Goal: Task Accomplishment & Management: Use online tool/utility

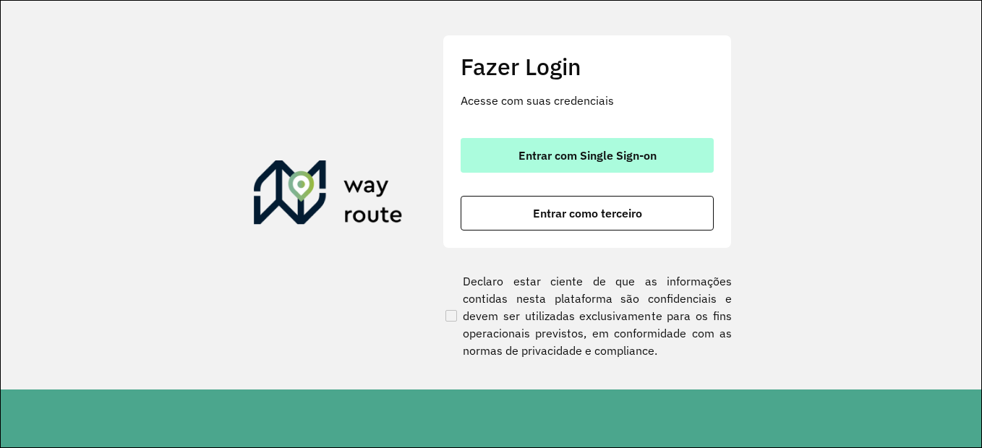
click at [578, 150] on span "Entrar com Single Sign-on" at bounding box center [587, 156] width 138 height 12
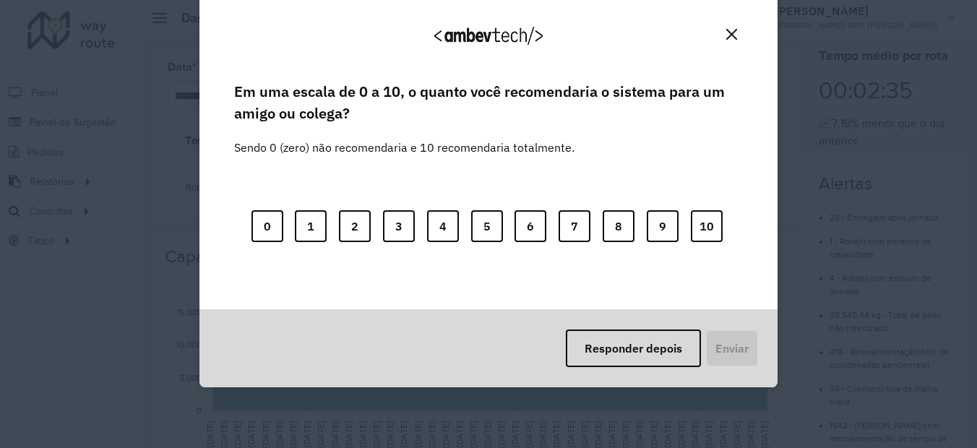
click at [732, 33] on img "Close" at bounding box center [732, 34] width 11 height 11
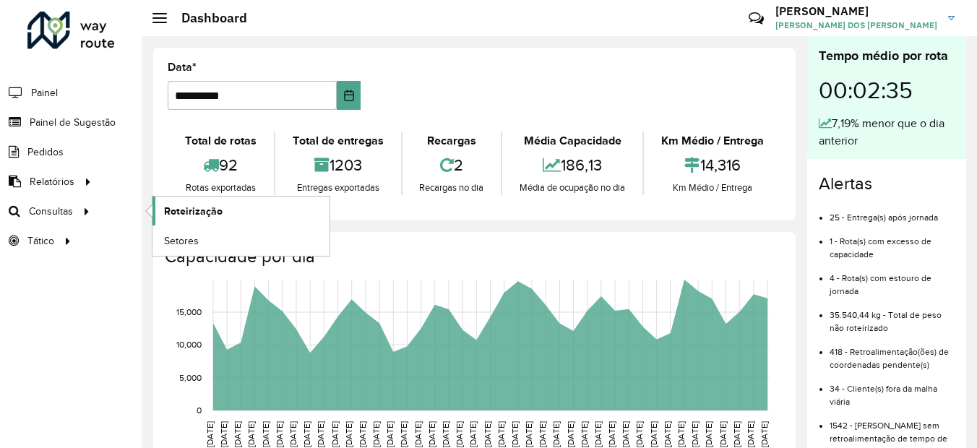
click at [184, 214] on span "Roteirização" at bounding box center [193, 211] width 59 height 15
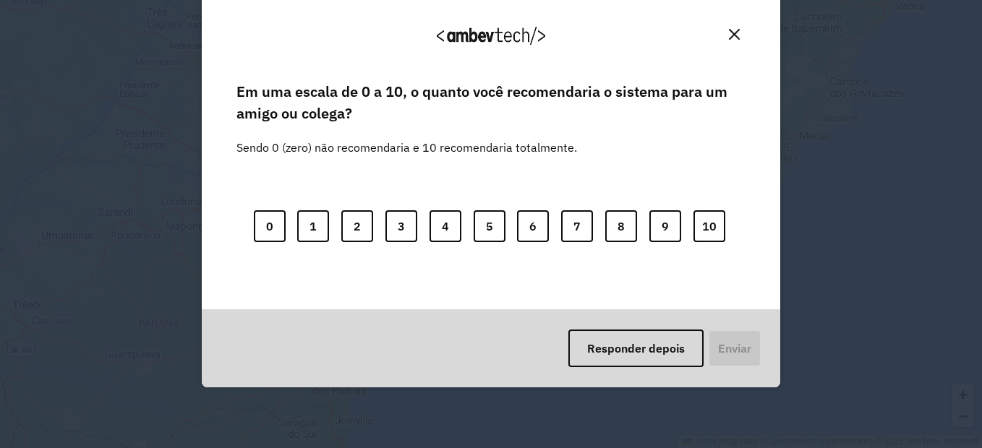
click at [351, 205] on div "0 1 2 3 4 5 6 7 8 9 10" at bounding box center [490, 217] width 509 height 114
click at [618, 338] on button "Responder depois" at bounding box center [635, 349] width 135 height 38
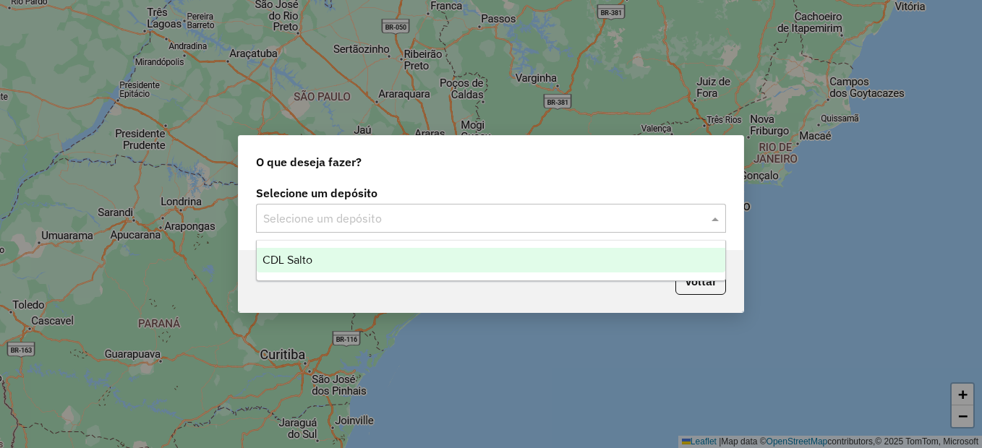
click at [432, 223] on input "text" at bounding box center [476, 218] width 427 height 17
click at [366, 255] on div "CDL Salto" at bounding box center [491, 260] width 468 height 25
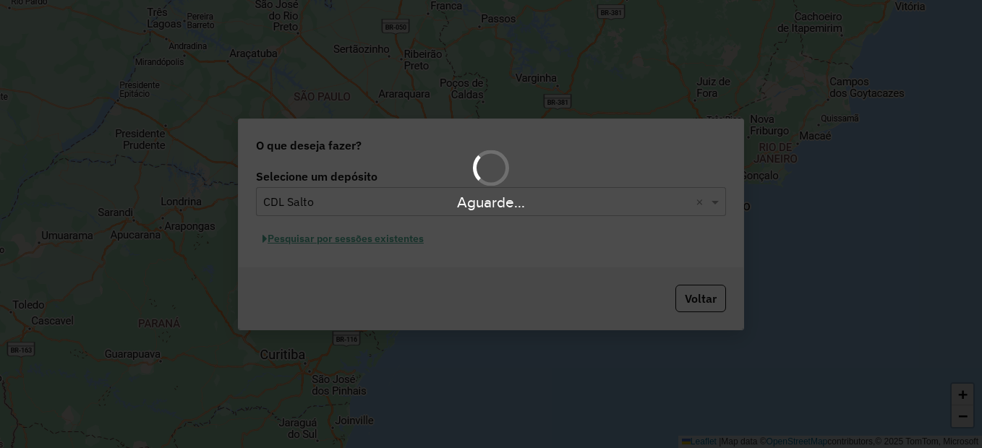
click at [372, 241] on div "Aguarde..." at bounding box center [491, 224] width 982 height 448
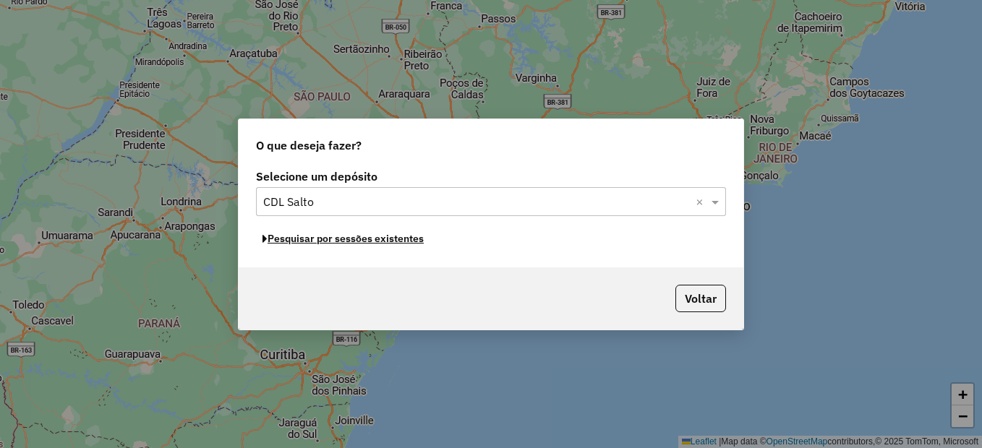
click at [372, 241] on button "Pesquisar por sessões existentes" at bounding box center [343, 239] width 174 height 22
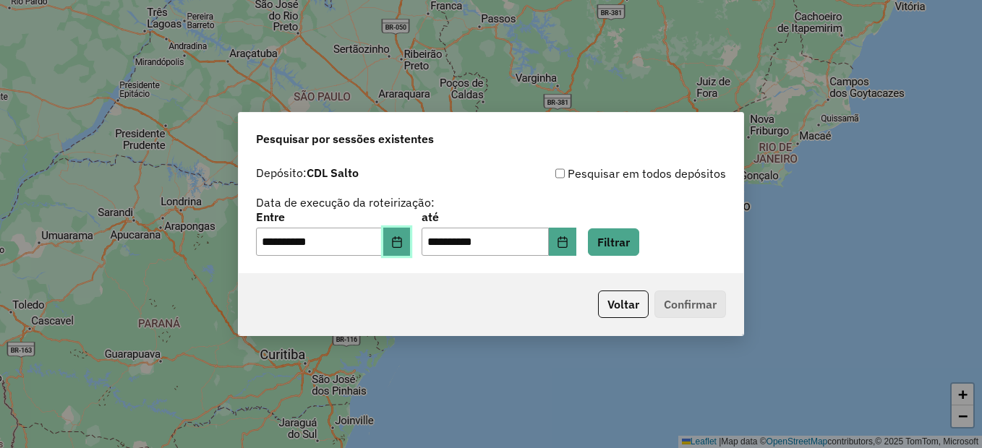
click at [403, 248] on button "Choose Date" at bounding box center [396, 242] width 27 height 29
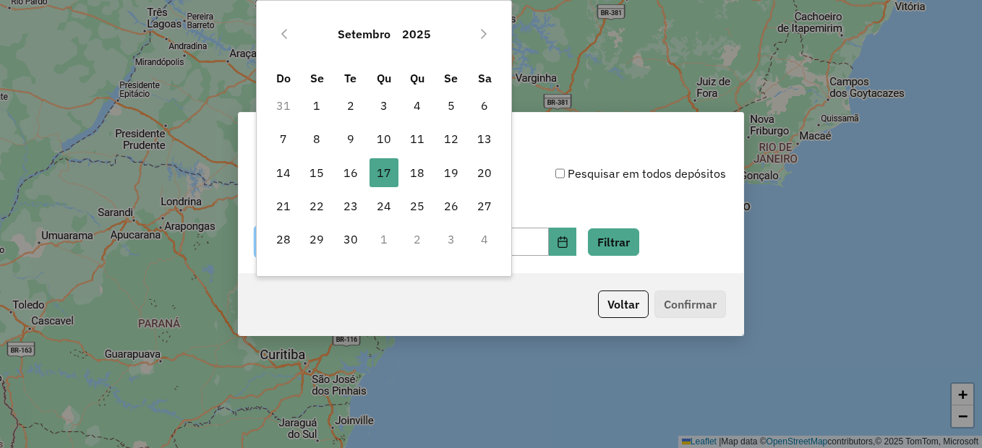
click at [358, 187] on td "16" at bounding box center [349, 172] width 33 height 33
click at [356, 179] on span "16" at bounding box center [350, 172] width 29 height 29
type input "**********"
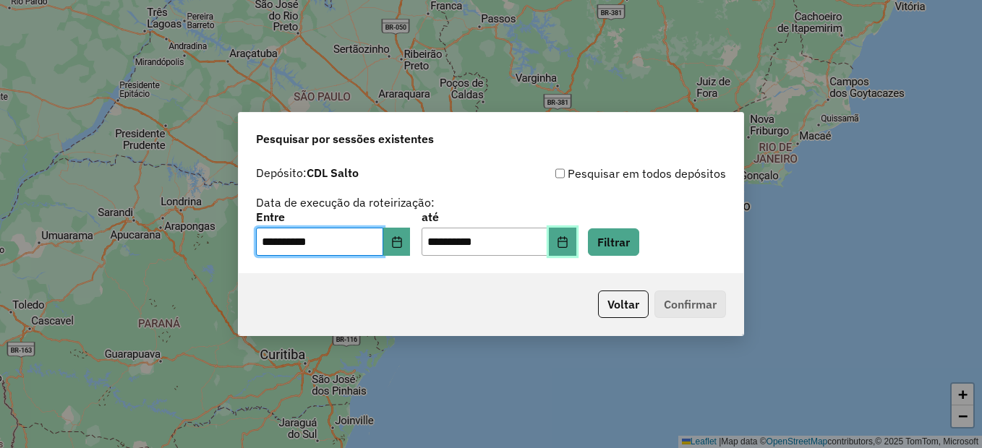
click at [574, 244] on button "Choose Date" at bounding box center [562, 242] width 27 height 29
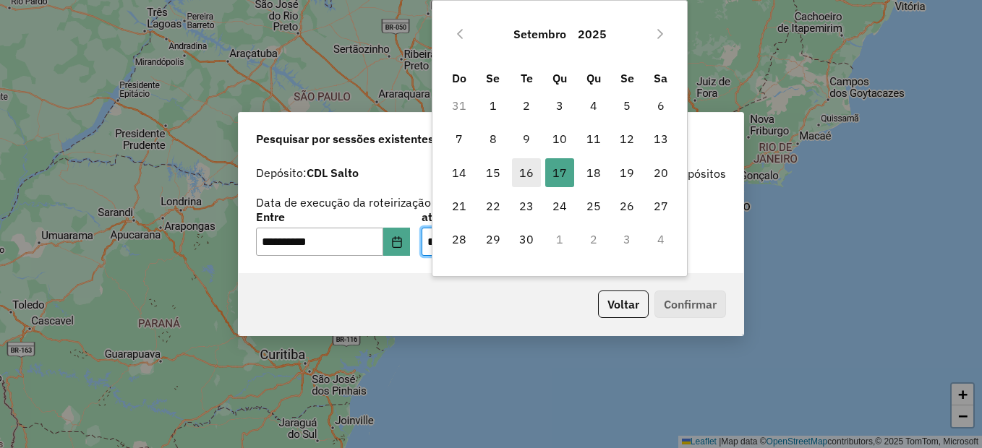
click at [528, 174] on span "16" at bounding box center [526, 172] width 29 height 29
type input "**********"
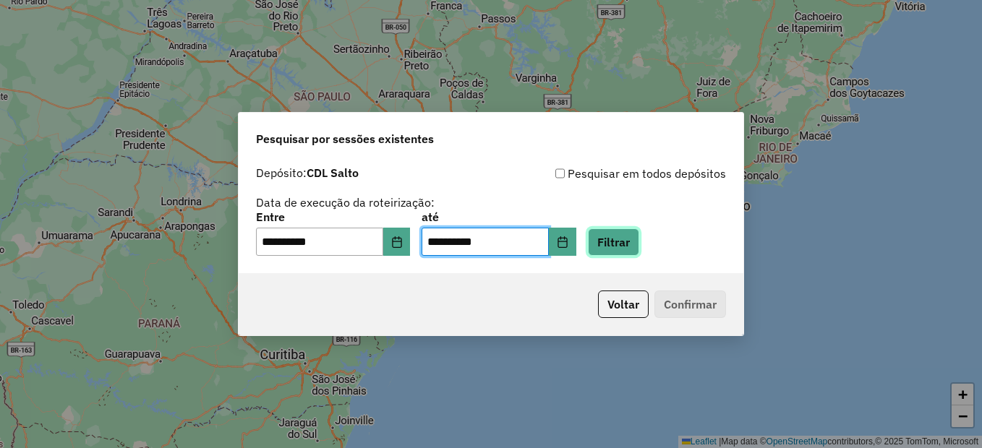
click at [639, 236] on button "Filtrar" at bounding box center [613, 241] width 51 height 27
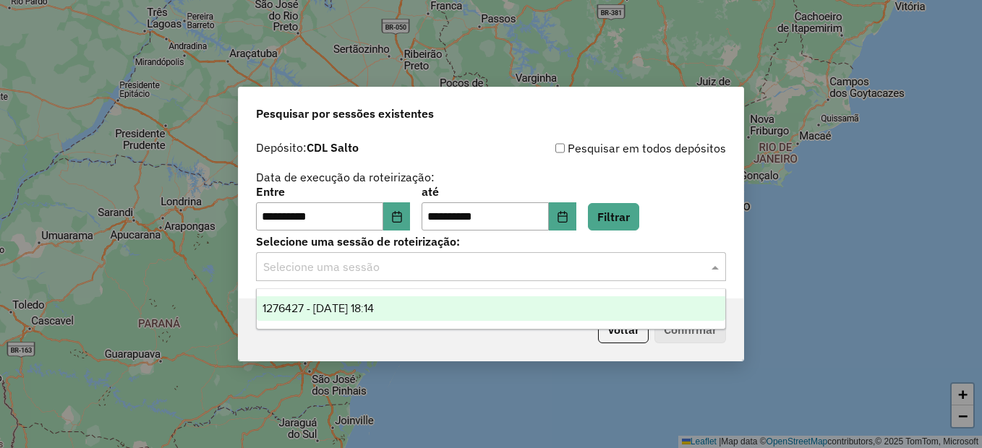
click at [403, 274] on input "text" at bounding box center [476, 267] width 427 height 17
click at [374, 304] on span "1276427 - 16/09/2025 18:14" at bounding box center [317, 308] width 111 height 12
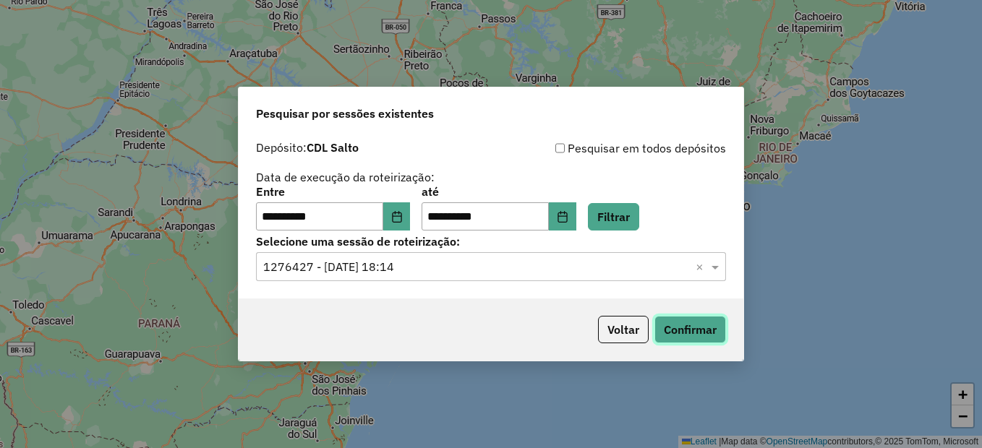
click at [676, 333] on button "Confirmar" at bounding box center [690, 329] width 72 height 27
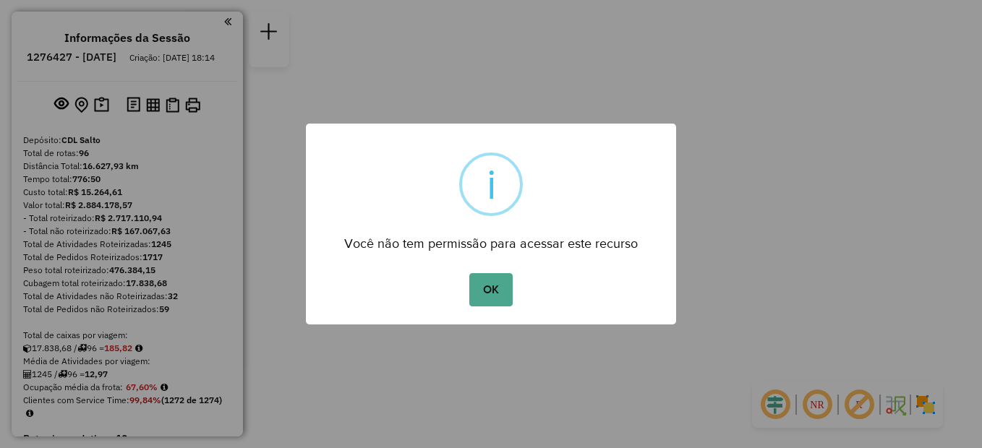
click at [498, 287] on button "OK" at bounding box center [490, 289] width 43 height 33
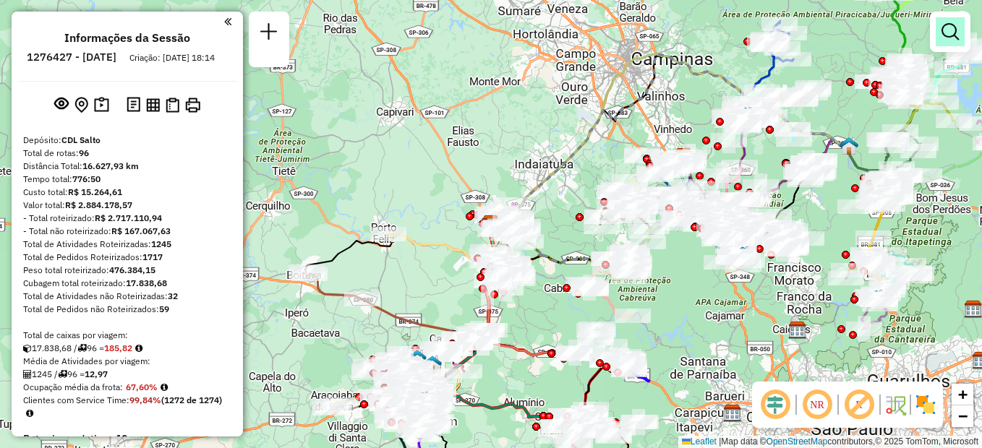
click at [956, 30] on em at bounding box center [949, 31] width 17 height 17
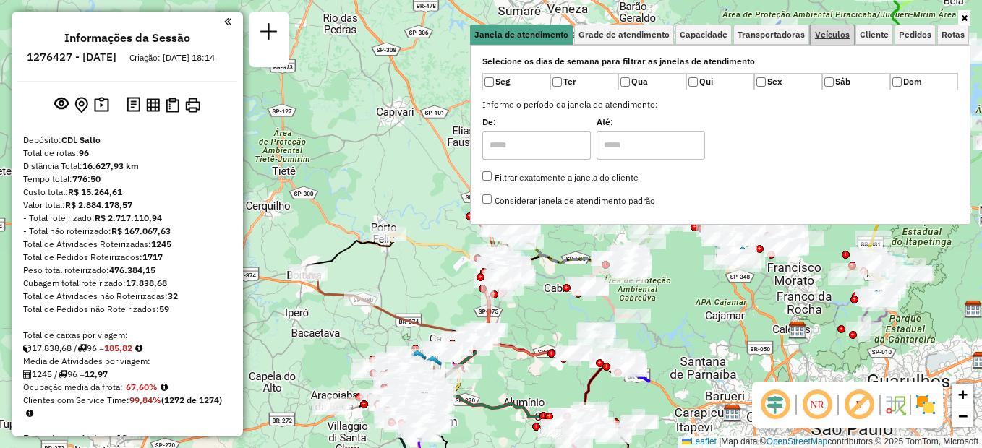
click at [834, 33] on span "Veículos" at bounding box center [832, 34] width 35 height 9
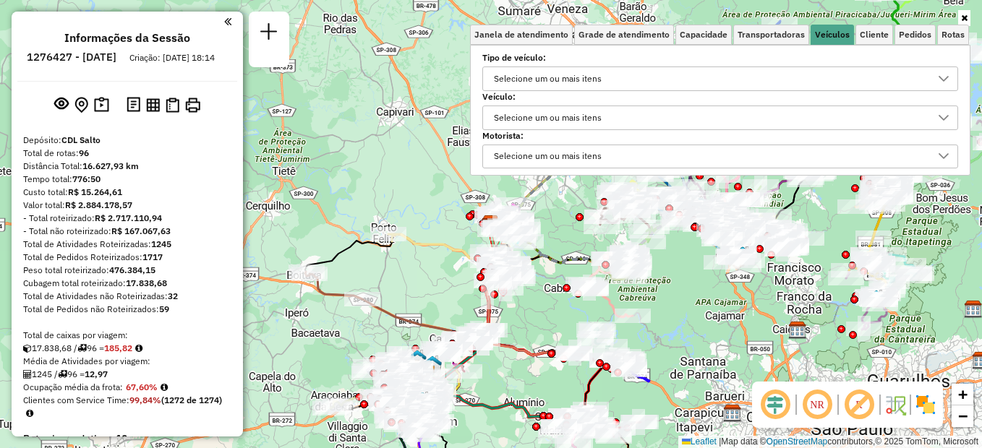
click at [578, 116] on div "Selecione um ou mais itens" at bounding box center [548, 117] width 118 height 23
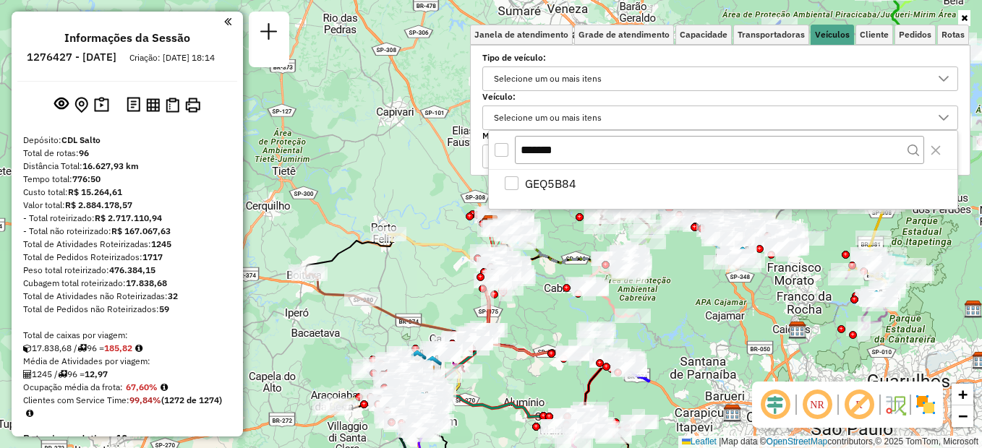
scroll to position [9, 50]
type input "*******"
click at [515, 183] on div "GEQ5B84" at bounding box center [512, 183] width 14 height 14
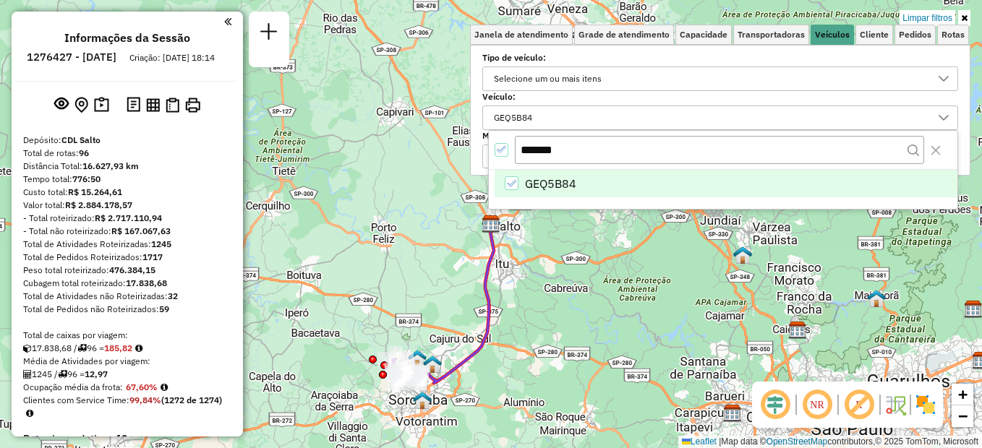
click at [962, 18] on icon at bounding box center [964, 18] width 7 height 9
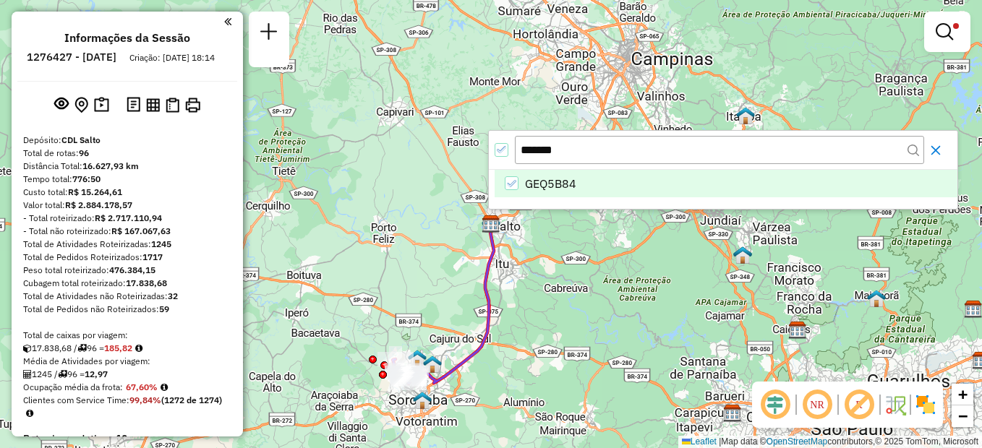
click at [930, 147] on icon "Close" at bounding box center [936, 151] width 12 height 12
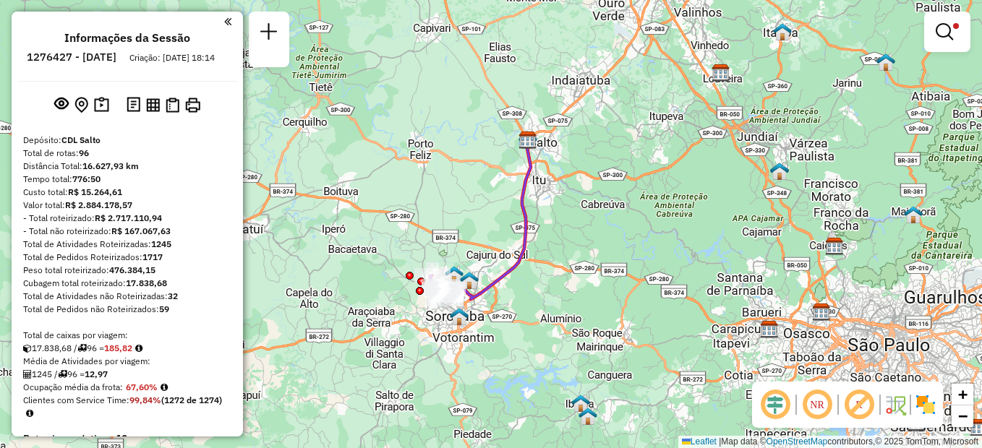
drag, startPoint x: 631, startPoint y: 231, endPoint x: 649, endPoint y: 189, distance: 45.7
click at [649, 189] on div "Limpar filtros Janela de atendimento Grade de atendimento Capacidade Transporta…" at bounding box center [491, 224] width 982 height 448
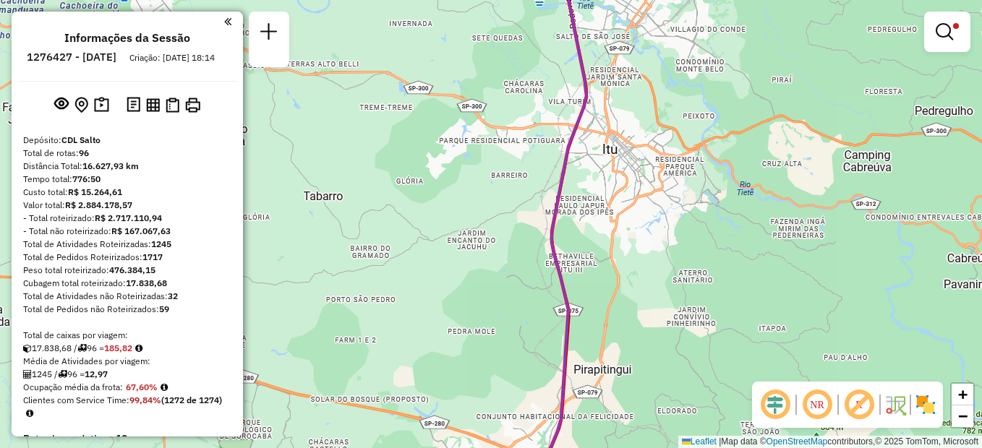
click at [565, 184] on icon at bounding box center [561, 232] width 68 height 522
select select "**********"
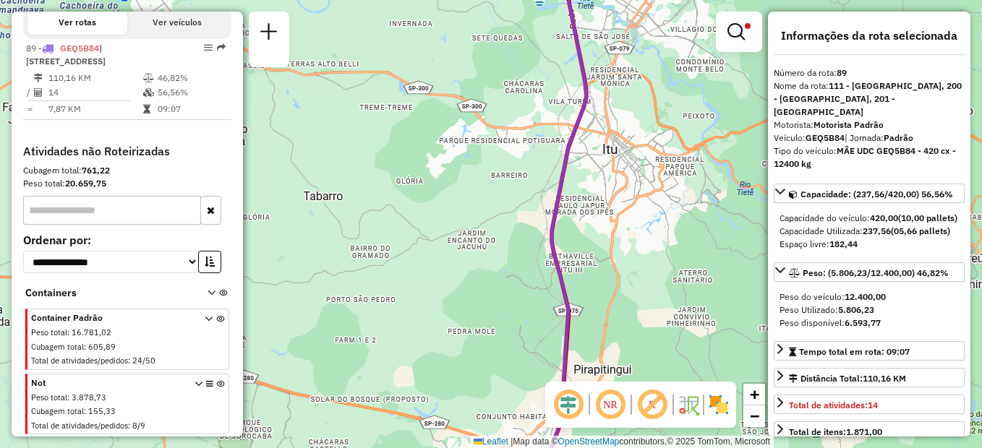
scroll to position [578, 0]
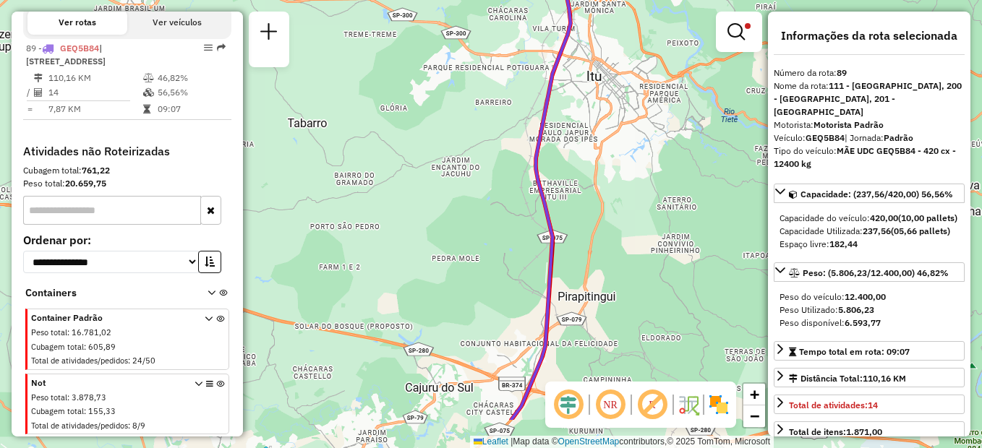
drag, startPoint x: 588, startPoint y: 225, endPoint x: 603, endPoint y: 104, distance: 121.7
click at [596, 90] on div "Limpar filtros Janela de atendimento Grade de atendimento Capacidade Transporta…" at bounding box center [491, 224] width 982 height 448
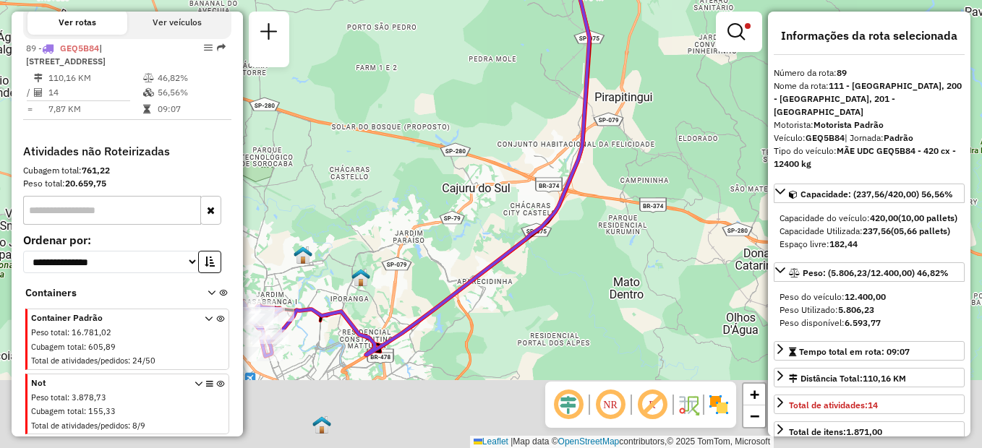
drag, startPoint x: 596, startPoint y: 239, endPoint x: 612, endPoint y: 84, distance: 155.5
click at [612, 84] on div "Limpar filtros Janela de atendimento Grade de atendimento Capacidade Transporta…" at bounding box center [491, 224] width 982 height 448
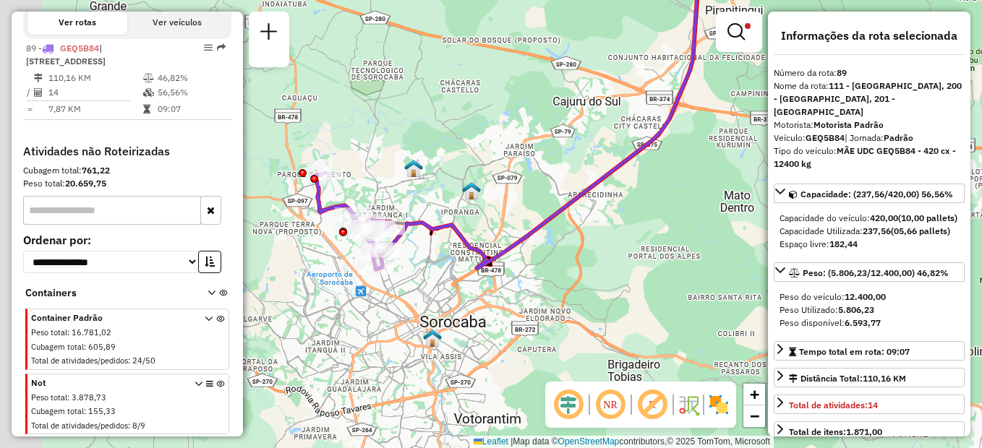
drag, startPoint x: 568, startPoint y: 225, endPoint x: 658, endPoint y: 176, distance: 102.2
click at [658, 176] on div "Limpar filtros Janela de atendimento Grade de atendimento Capacidade Transporta…" at bounding box center [491, 224] width 982 height 448
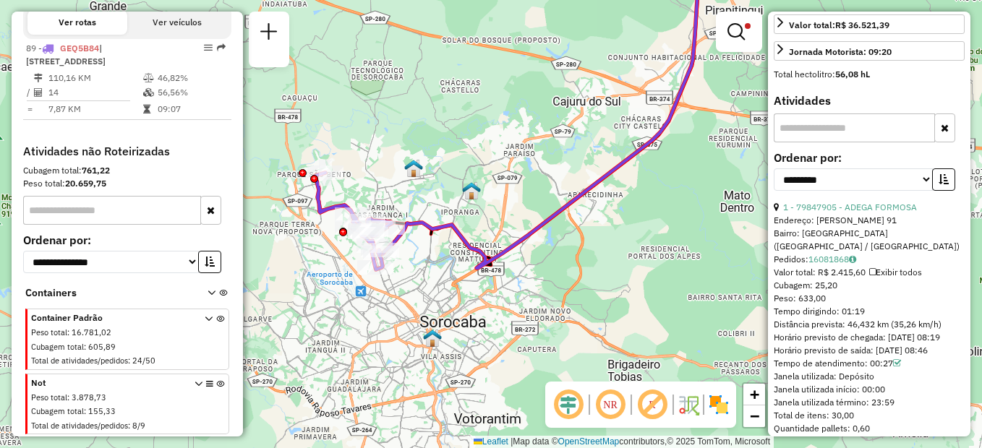
scroll to position [506, 0]
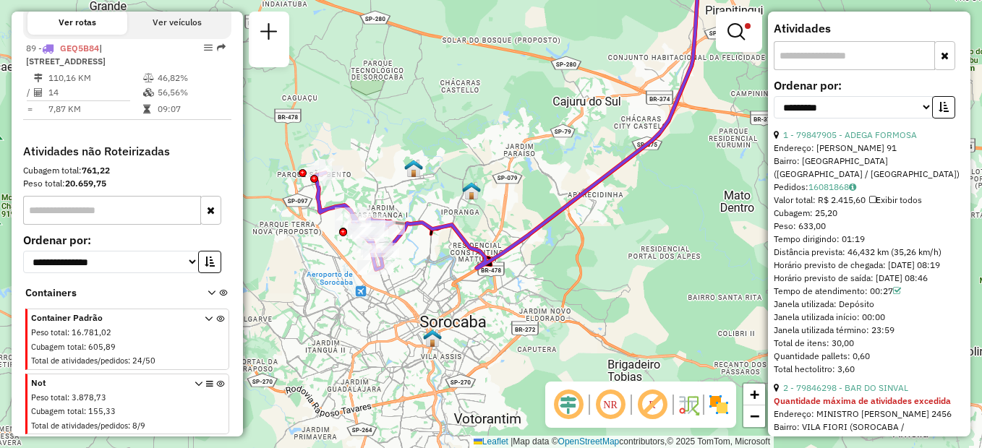
drag, startPoint x: 863, startPoint y: 252, endPoint x: 839, endPoint y: 253, distance: 23.9
click at [839, 246] on div "Tempo dirigindo: 01:19" at bounding box center [869, 239] width 191 height 13
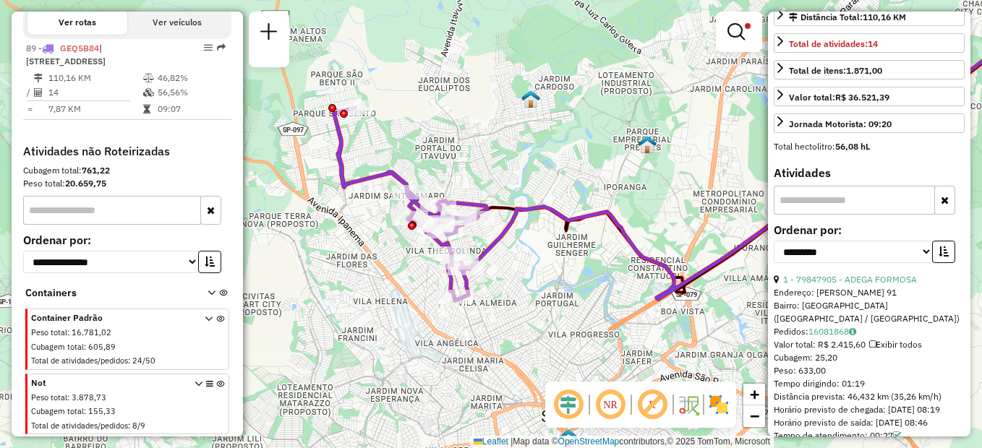
scroll to position [578, 0]
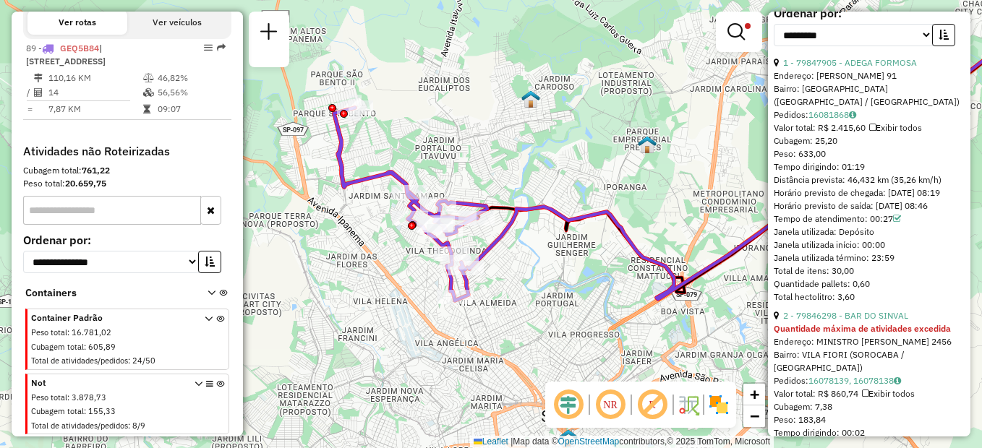
drag, startPoint x: 965, startPoint y: 94, endPoint x: 967, endPoint y: 361, distance: 266.8
click at [967, 361] on div "**********" at bounding box center [869, 224] width 202 height 425
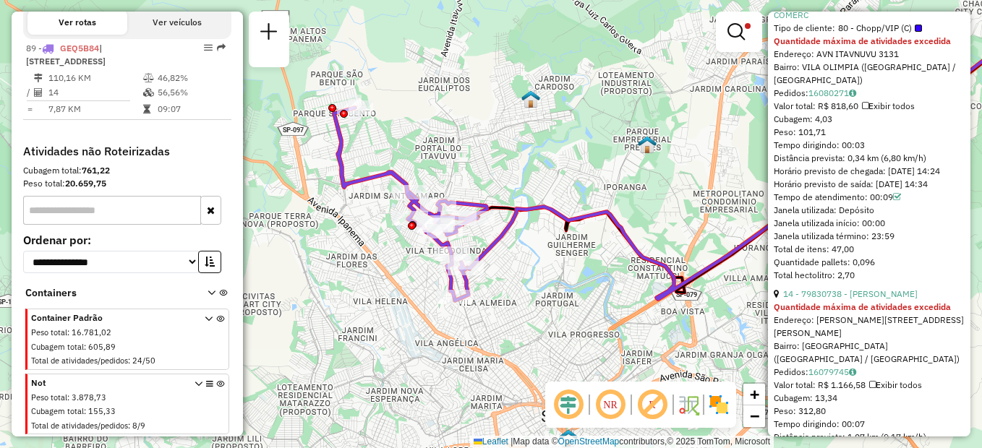
scroll to position [4182, 0]
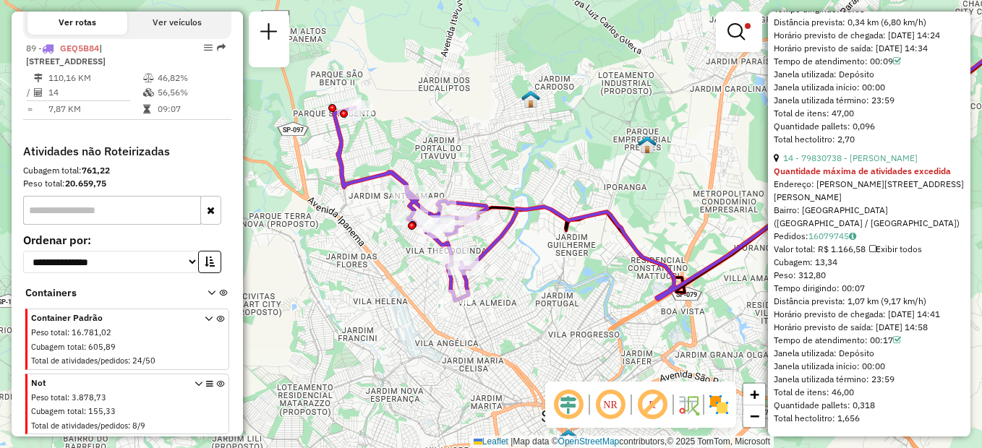
click at [883, 282] on div "Tempo dirigindo: 00:07" at bounding box center [869, 288] width 191 height 13
drag, startPoint x: 802, startPoint y: 315, endPoint x: 771, endPoint y: 317, distance: 31.2
click at [771, 317] on div "**********" at bounding box center [869, 224] width 202 height 425
click at [946, 323] on div "Horário previsto de saída: 16/09/2025 14:58" at bounding box center [869, 327] width 191 height 13
drag, startPoint x: 949, startPoint y: 328, endPoint x: 771, endPoint y: 300, distance: 180.8
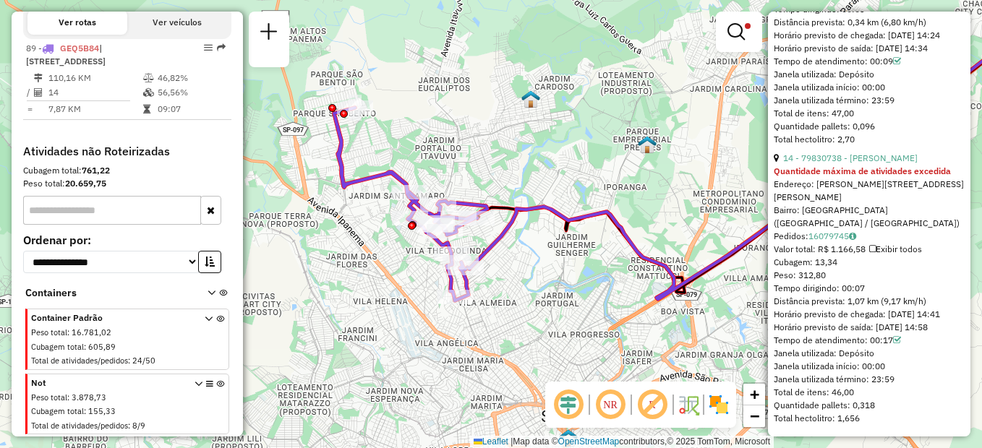
click at [771, 300] on div "**********" at bounding box center [869, 224] width 202 height 425
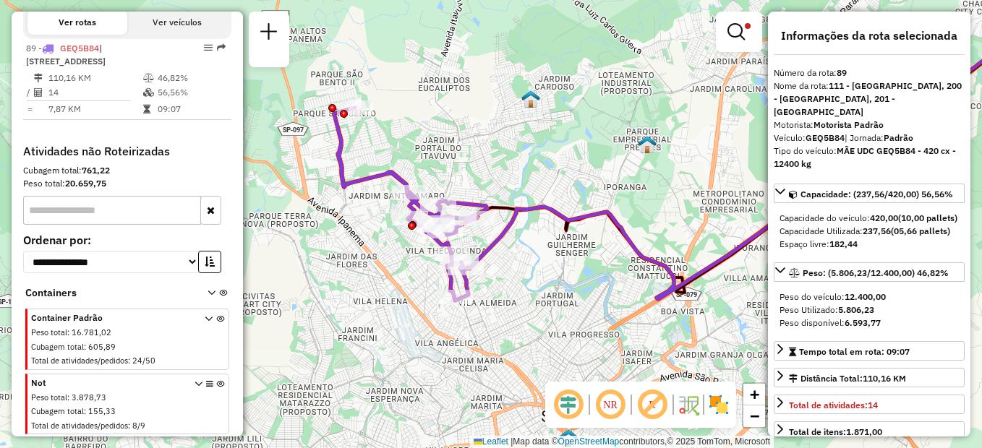
scroll to position [145, 0]
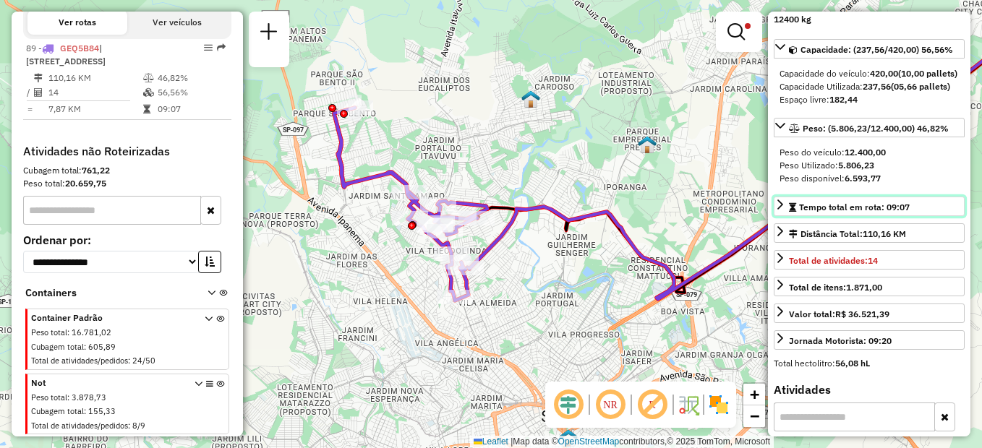
click at [777, 210] on icon at bounding box center [780, 205] width 12 height 12
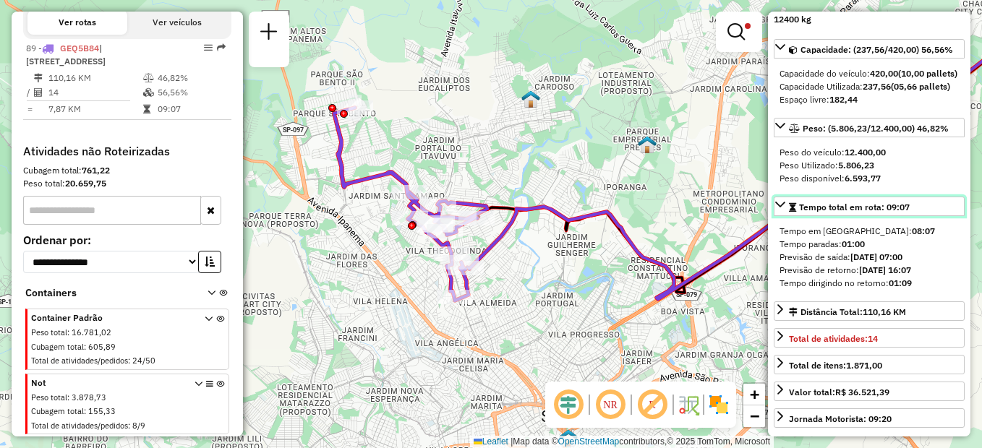
scroll to position [217, 0]
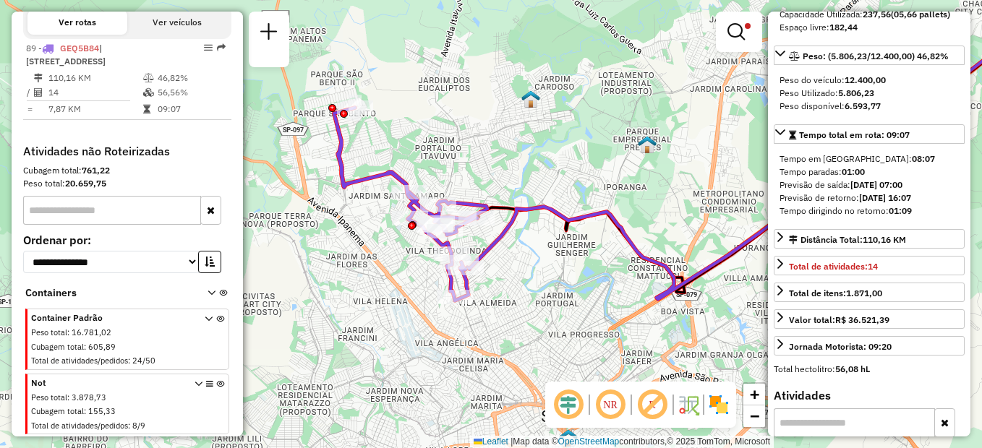
drag, startPoint x: 782, startPoint y: 223, endPoint x: 936, endPoint y: 227, distance: 154.8
click at [936, 205] on div "Previsão de retorno: 16/09/2025 16:07" at bounding box center [868, 198] width 179 height 13
drag, startPoint x: 936, startPoint y: 227, endPoint x: 852, endPoint y: 238, distance: 84.6
click at [852, 218] on div "Tempo dirigindo no retorno: 01:09" at bounding box center [868, 211] width 179 height 13
drag, startPoint x: 857, startPoint y: 237, endPoint x: 929, endPoint y: 236, distance: 72.3
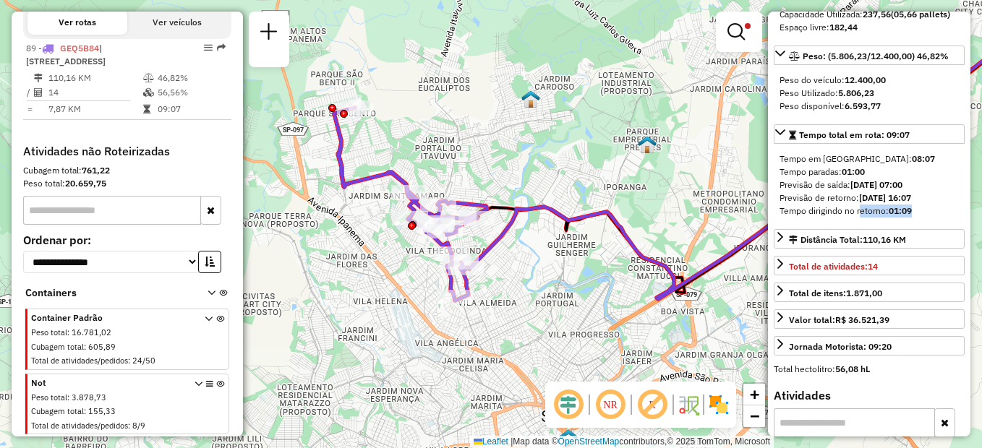
click at [929, 218] on div "Tempo dirigindo no retorno: 01:09" at bounding box center [868, 211] width 179 height 13
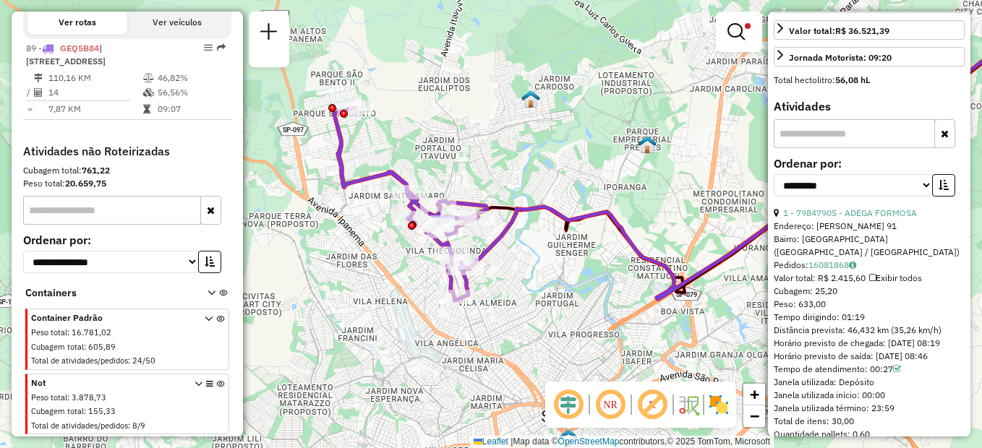
scroll to position [651, 0]
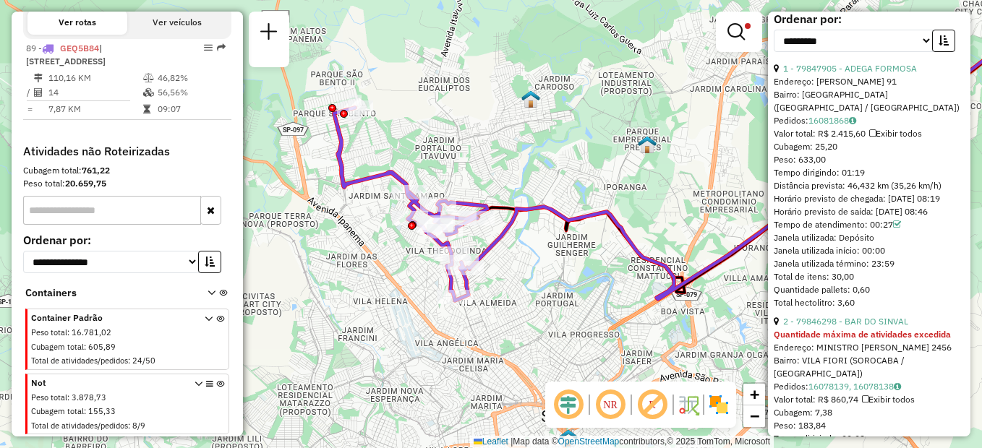
drag, startPoint x: 871, startPoint y: 185, endPoint x: 834, endPoint y: 184, distance: 36.9
click at [834, 179] on div "Tempo dirigindo: 01:19" at bounding box center [869, 172] width 191 height 13
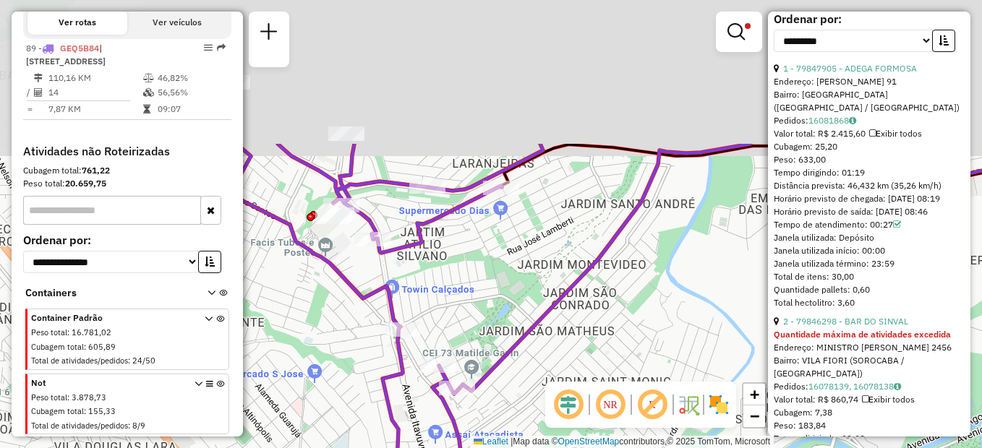
drag, startPoint x: 475, startPoint y: 153, endPoint x: 489, endPoint y: 307, distance: 153.9
click at [489, 307] on div "Limpar filtros Janela de atendimento Grade de atendimento Capacidade Transporta…" at bounding box center [491, 224] width 982 height 448
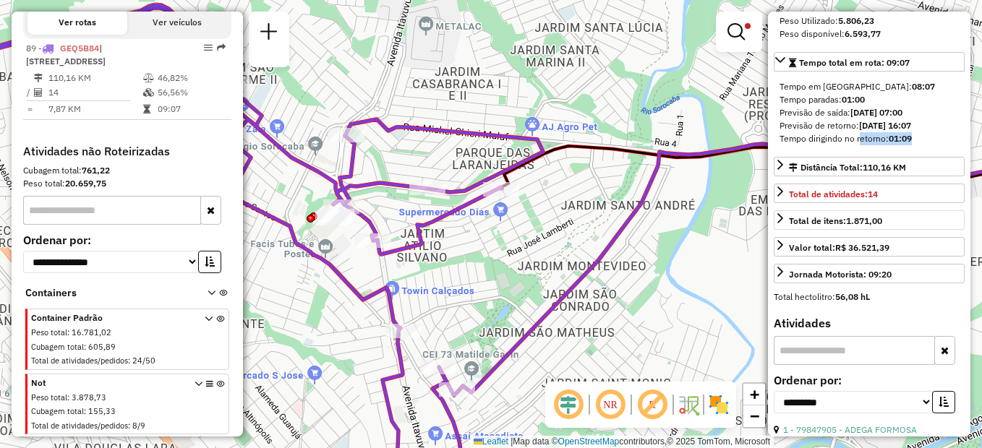
scroll to position [145, 0]
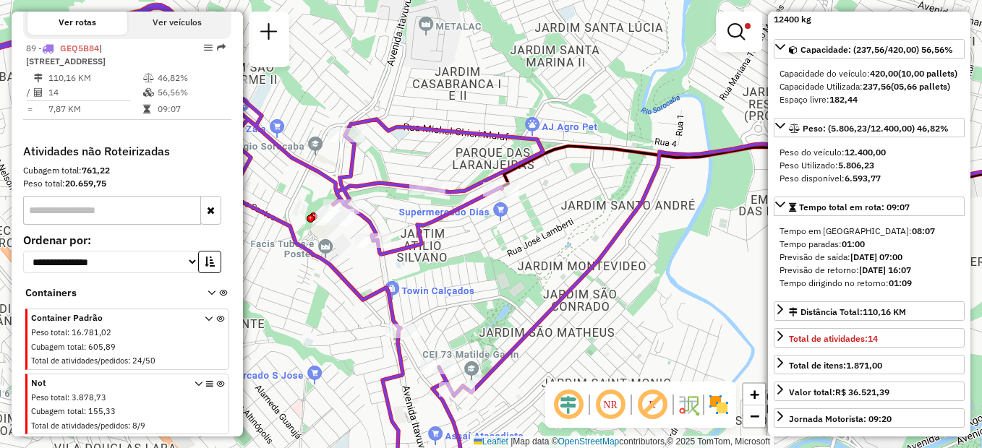
click at [913, 290] on div "Tempo dirigindo no retorno: 01:09" at bounding box center [868, 283] width 179 height 13
drag, startPoint x: 914, startPoint y: 309, endPoint x: 776, endPoint y: 310, distance: 138.1
click at [776, 296] on div "Tempo em rota: 08:07 Tempo paradas: 01:00 Previsão de saída: 16/09/2025 07:00 P…" at bounding box center [869, 257] width 191 height 77
drag, startPoint x: 776, startPoint y: 310, endPoint x: 913, endPoint y: 312, distance: 137.4
click at [913, 290] on div "Tempo dirigindo no retorno: 01:09" at bounding box center [868, 283] width 179 height 13
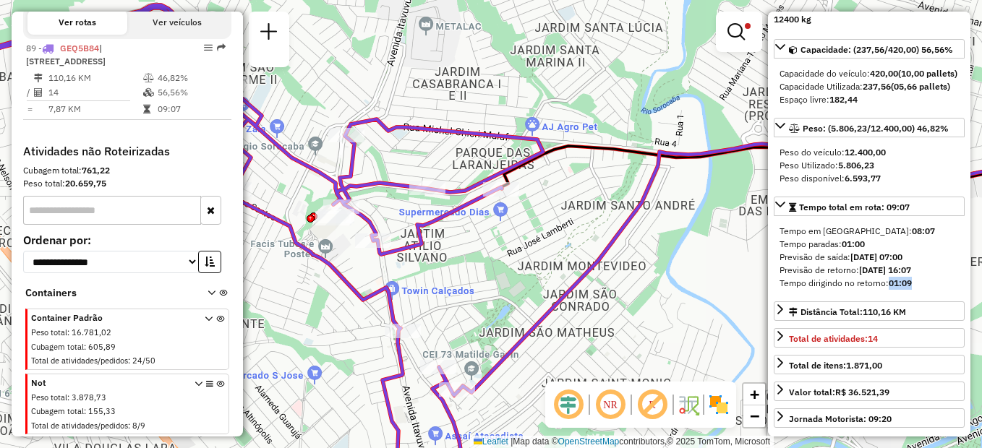
drag, startPoint x: 915, startPoint y: 307, endPoint x: 889, endPoint y: 311, distance: 25.6
click at [889, 290] on div "Tempo dirigindo no retorno: 01:09" at bounding box center [868, 283] width 179 height 13
drag, startPoint x: 889, startPoint y: 311, endPoint x: 870, endPoint y: 300, distance: 22.3
click at [870, 275] on strong "16/09/2025 16:07" at bounding box center [885, 270] width 52 height 11
drag, startPoint x: 781, startPoint y: 310, endPoint x: 912, endPoint y: 308, distance: 130.9
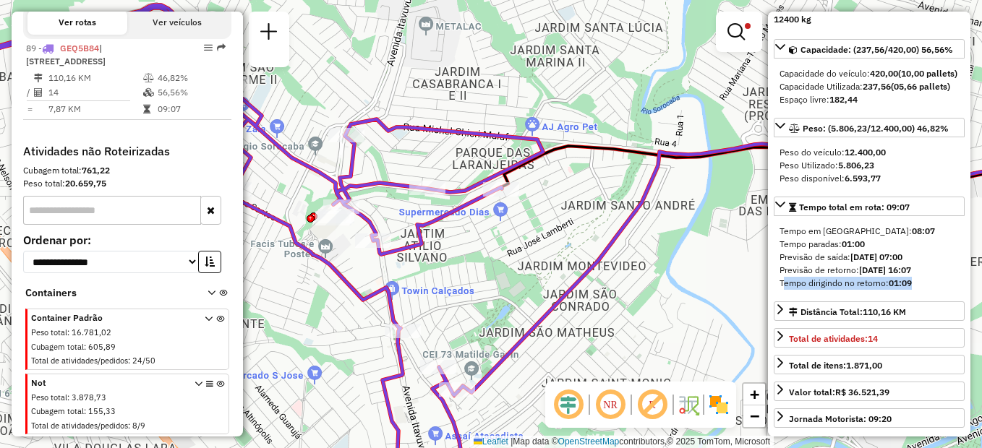
click at [912, 290] on div "Tempo dirigindo no retorno: 01:09" at bounding box center [868, 283] width 179 height 13
drag, startPoint x: 912, startPoint y: 308, endPoint x: 852, endPoint y: 275, distance: 67.6
click at [852, 249] on strong "01:00" at bounding box center [853, 244] width 23 height 11
drag, startPoint x: 777, startPoint y: 309, endPoint x: 919, endPoint y: 312, distance: 141.7
click at [919, 296] on div "Tempo em rota: 08:07 Tempo paradas: 01:00 Previsão de saída: 16/09/2025 07:00 P…" at bounding box center [869, 257] width 191 height 77
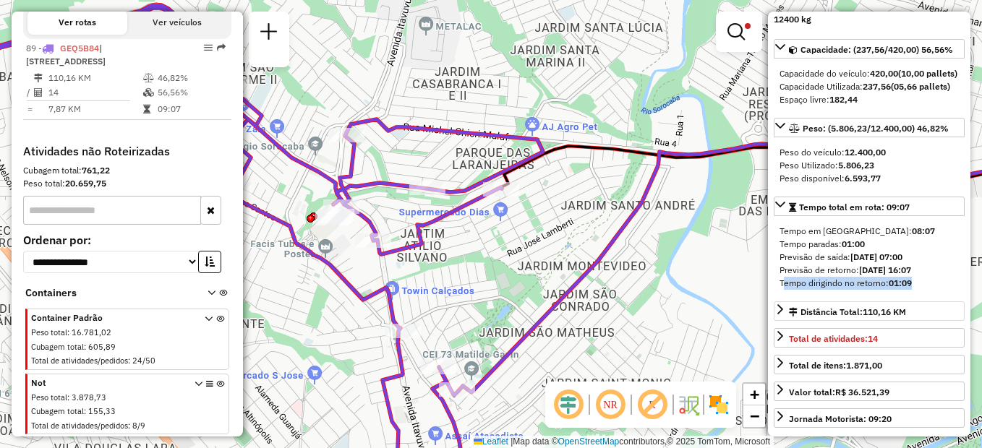
scroll to position [217, 0]
